Goal: Task Accomplishment & Management: Use online tool/utility

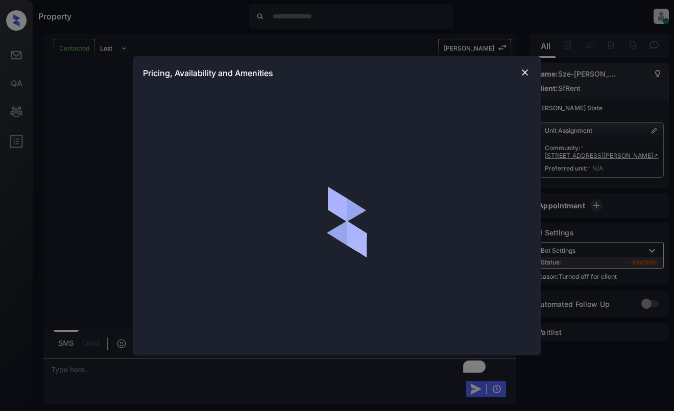
scroll to position [637, 0]
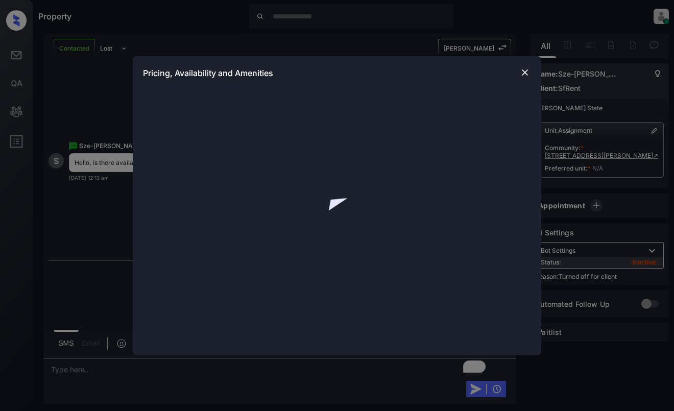
click at [530, 73] on img at bounding box center [525, 72] width 10 height 10
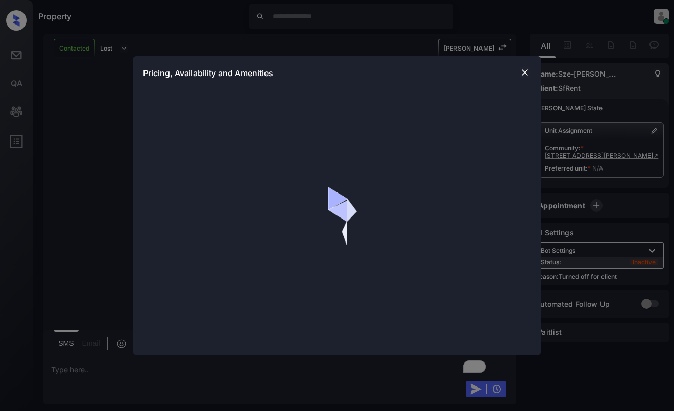
scroll to position [1507, 0]
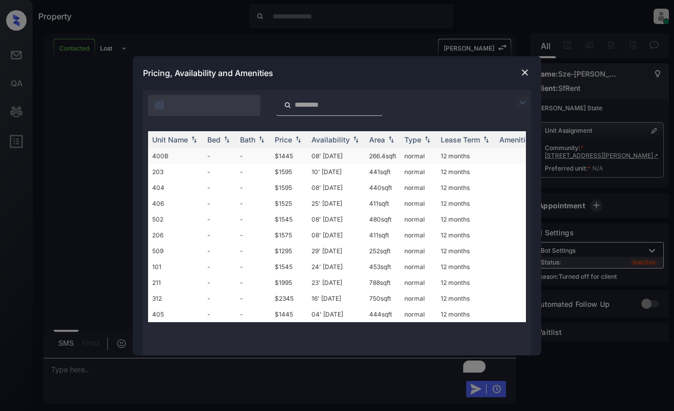
click at [337, 155] on td "08' [DATE]" at bounding box center [336, 156] width 58 height 16
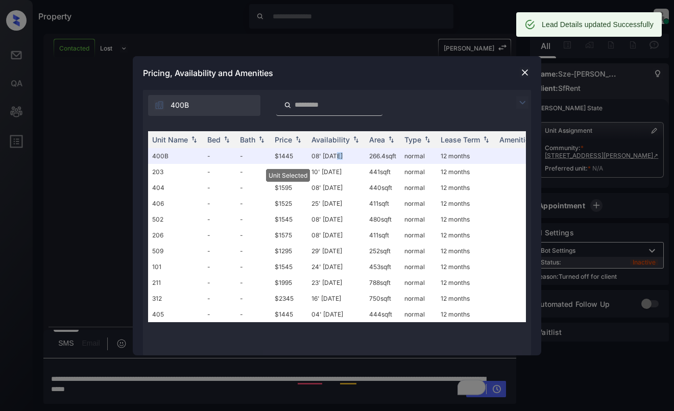
scroll to position [1574, 0]
click at [529, 73] on img at bounding box center [525, 72] width 10 height 10
